Goal: Complete application form

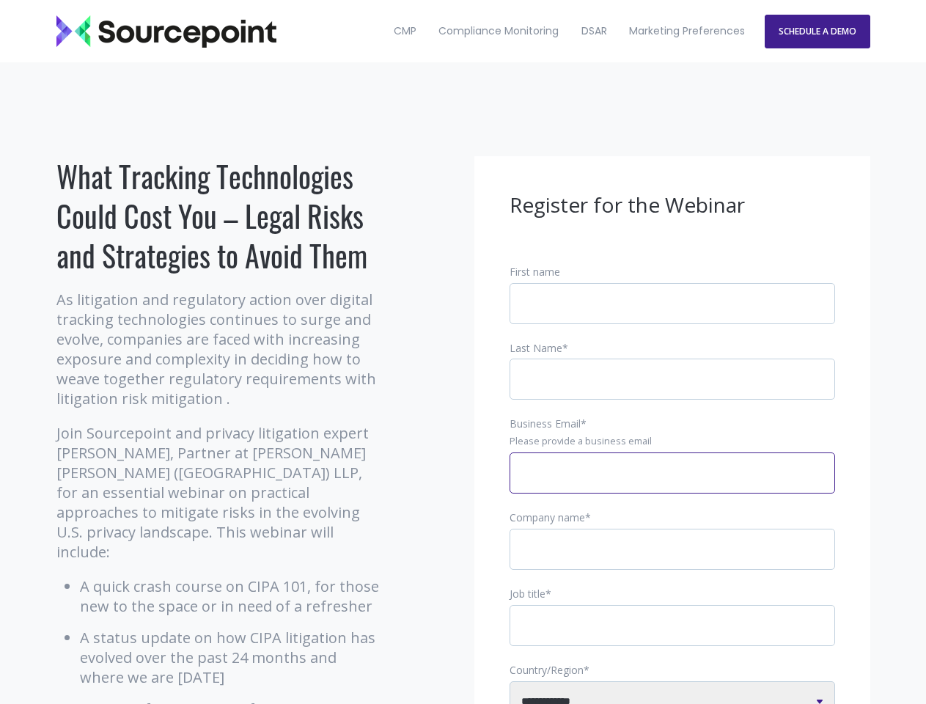
click at [672, 484] on input "Business Email *" at bounding box center [671, 472] width 325 height 41
